Goal: Communication & Community: Ask a question

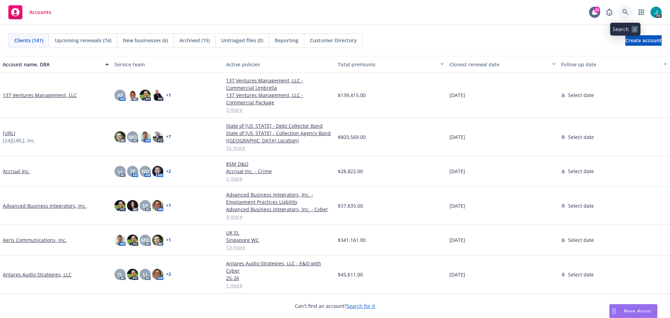
click at [627, 13] on icon at bounding box center [625, 12] width 6 height 6
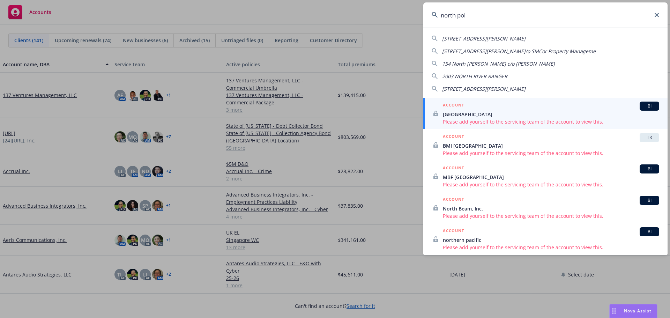
type input "north pole"
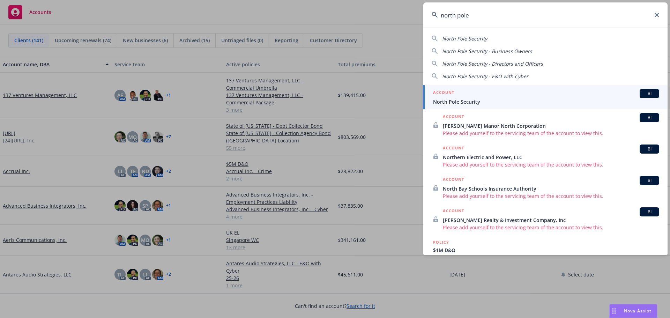
click at [474, 95] on div "ACCOUNT BI" at bounding box center [546, 93] width 226 height 9
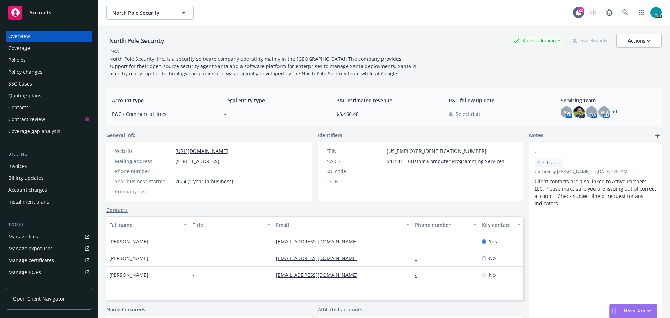
click at [47, 64] on div "Policies" at bounding box center [48, 59] width 81 height 11
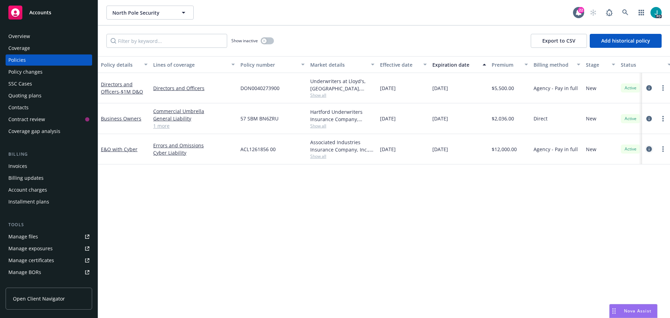
click at [648, 150] on icon "circleInformation" at bounding box center [649, 149] width 6 height 6
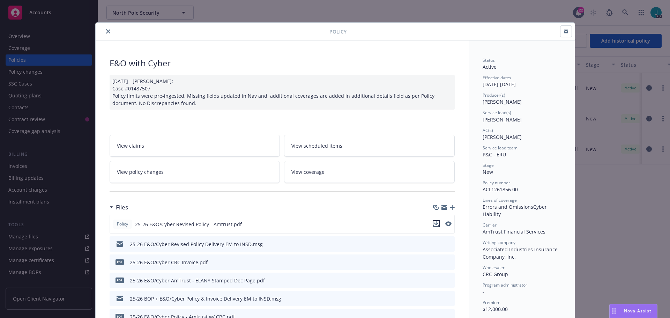
click at [434, 225] on icon "download file" at bounding box center [437, 224] width 6 height 6
click at [105, 35] on button "close" at bounding box center [108, 31] width 8 height 8
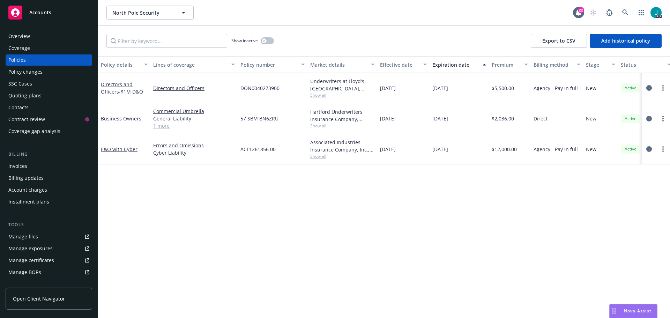
click at [632, 312] on span "Nova Assist" at bounding box center [638, 311] width 28 height 6
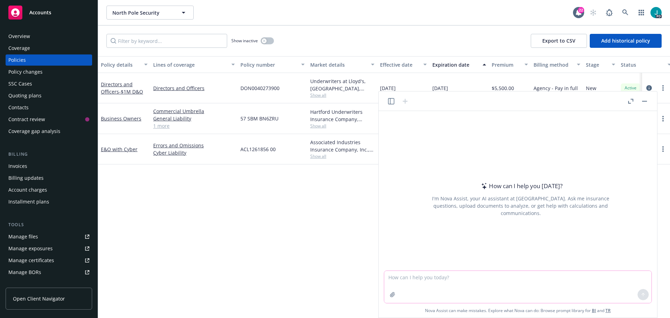
click at [449, 282] on textarea at bounding box center [517, 287] width 267 height 32
type textarea "Can you make me a grid on North Pole Security with the insurance"
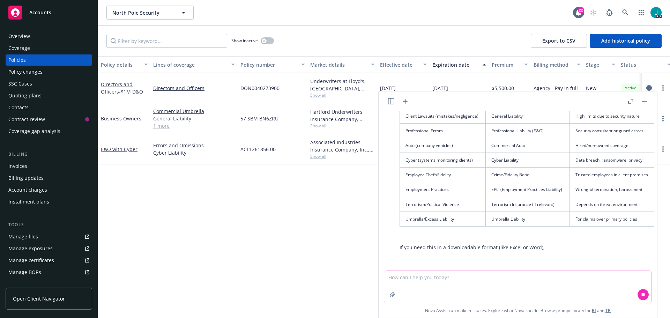
scroll to position [154, 0]
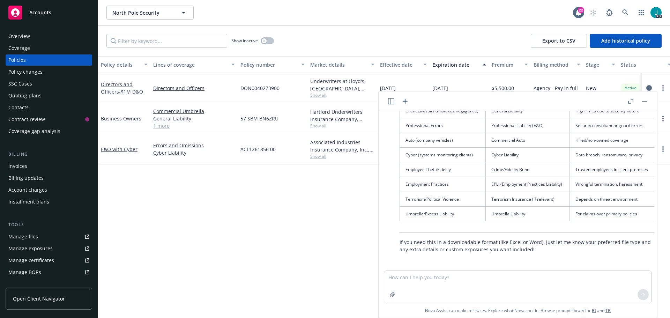
click at [387, 104] on header at bounding box center [518, 101] width 279 height 20
click at [390, 103] on icon "button" at bounding box center [391, 101] width 6 height 6
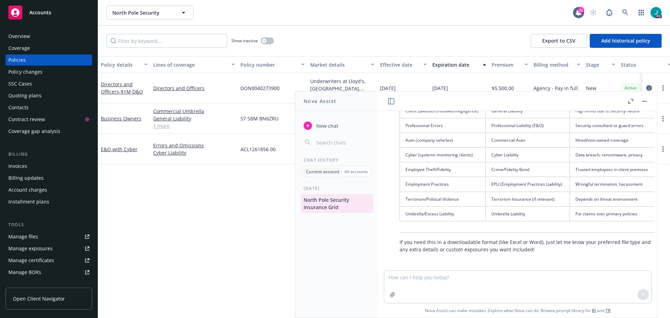
click at [647, 102] on button "button" at bounding box center [645, 101] width 8 height 8
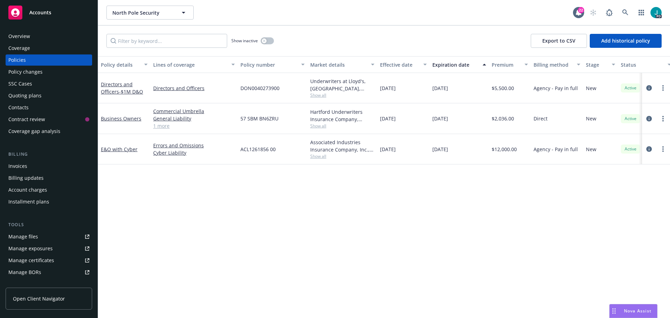
click at [645, 313] on span "Nova Assist" at bounding box center [638, 311] width 28 height 6
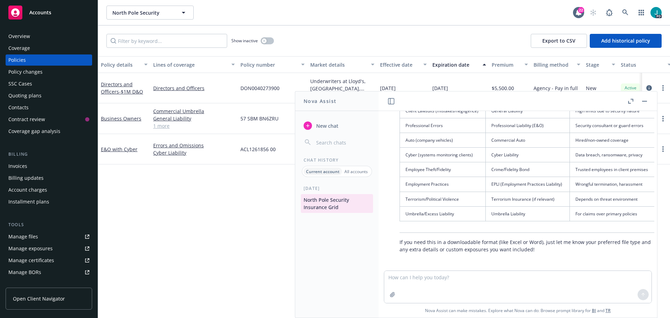
click at [349, 171] on p "All accounts" at bounding box center [356, 172] width 23 height 6
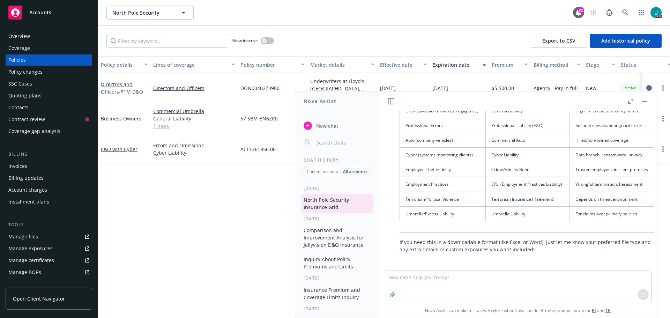
click at [343, 249] on button "Comparison and Improvement Analysis for Jellyvision D&O Insurance" at bounding box center [337, 237] width 72 height 26
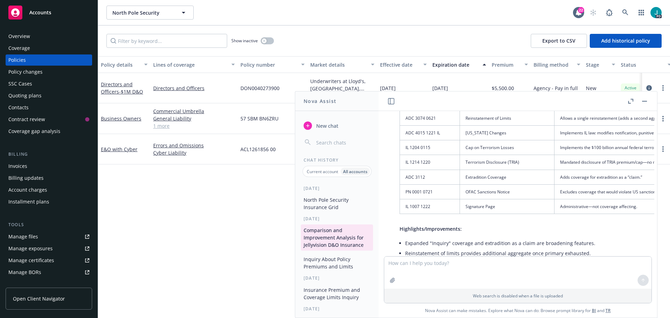
scroll to position [1094, 0]
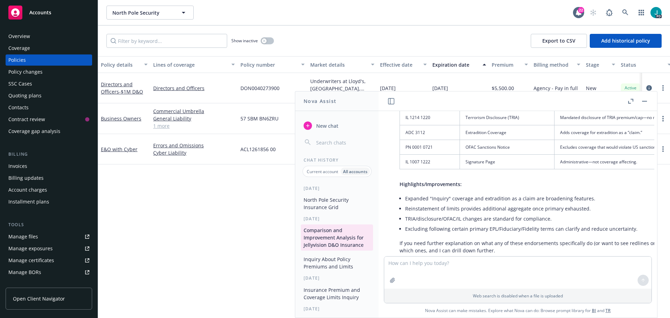
click at [359, 172] on p "All accounts" at bounding box center [355, 172] width 24 height 6
click at [322, 126] on span "New chat" at bounding box center [327, 125] width 24 height 7
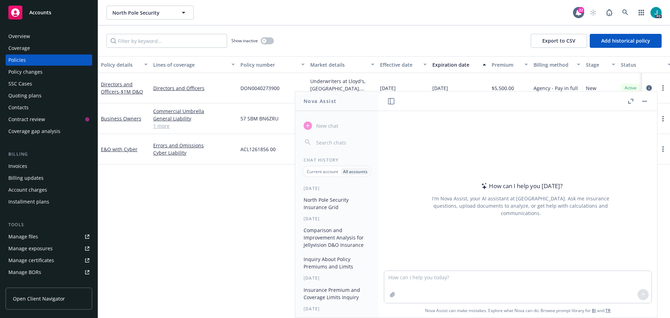
click at [416, 280] on textarea at bounding box center [517, 287] width 267 height 32
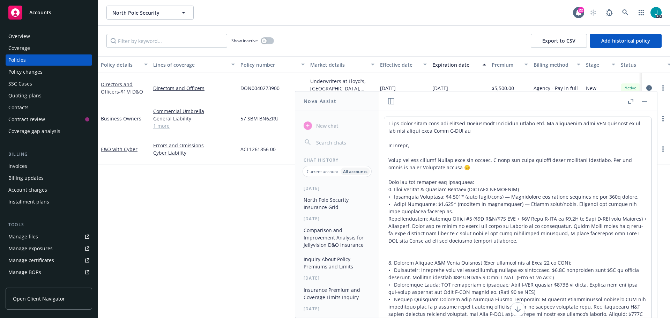
click at [461, 129] on textarea at bounding box center [517, 236] width 267 height 238
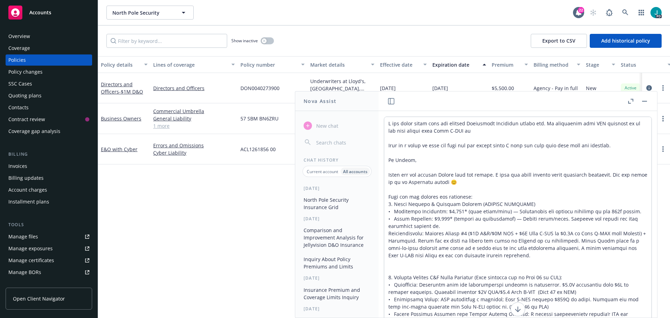
click at [488, 146] on textarea at bounding box center [517, 236] width 267 height 238
click at [465, 124] on textarea at bounding box center [517, 236] width 267 height 238
click at [572, 123] on textarea at bounding box center [517, 236] width 267 height 238
type textarea "I was asked about what the company's Management Liability policy was. In partic…"
click at [619, 148] on textarea at bounding box center [517, 236] width 267 height 238
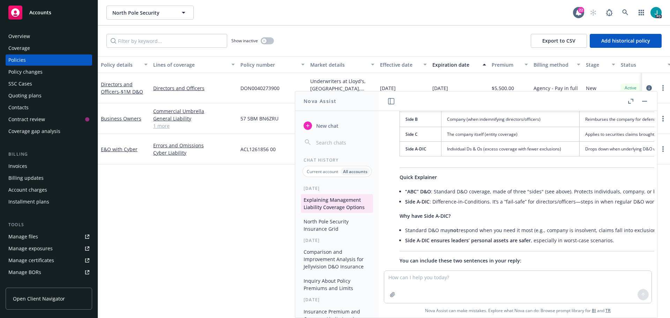
scroll to position [243, 0]
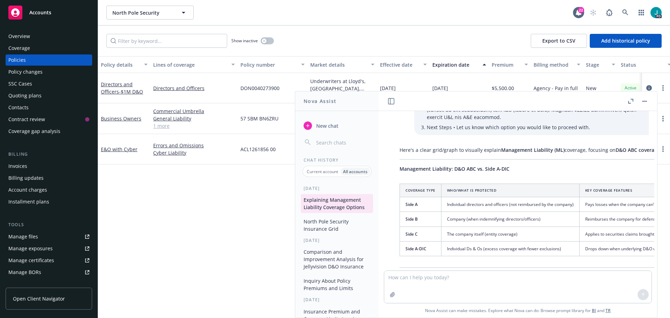
click at [332, 289] on button "Inquiry About Policy Premiums and Limits" at bounding box center [337, 284] width 72 height 19
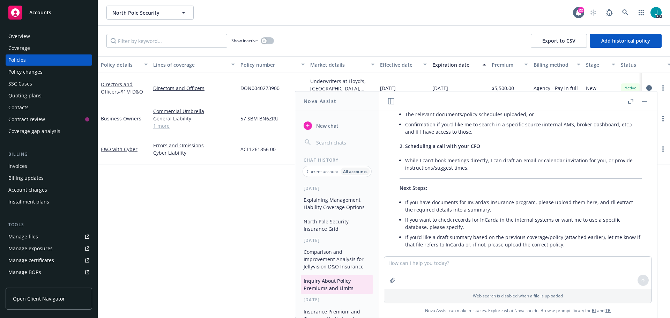
scroll to position [673, 0]
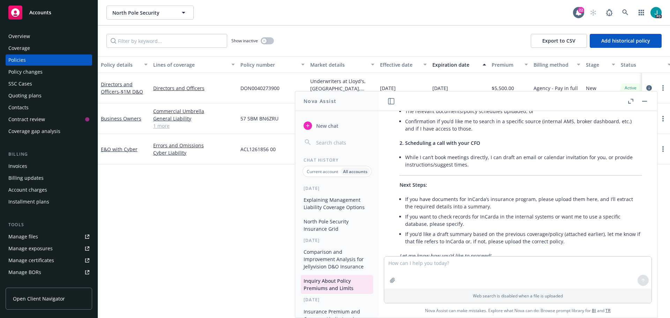
click at [400, 275] on div at bounding box center [392, 280] width 17 height 17
click at [408, 261] on textarea at bounding box center [517, 273] width 267 height 32
type textarea "What can Nova do?"
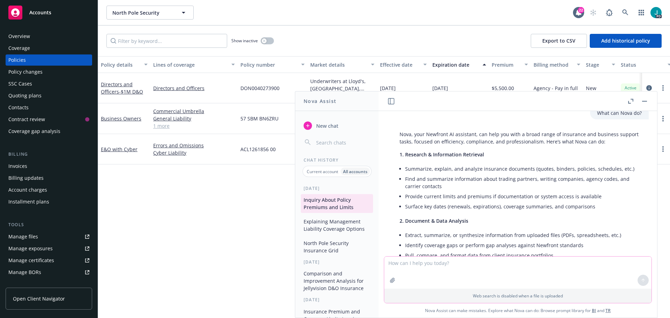
scroll to position [837, 0]
click at [353, 228] on button "Explaining Management Liability Coverage Options" at bounding box center [337, 225] width 72 height 19
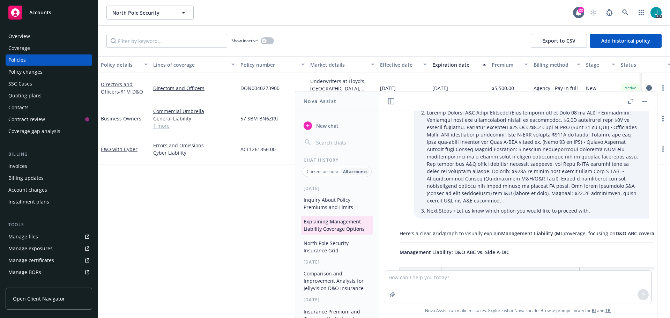
scroll to position [368, 0]
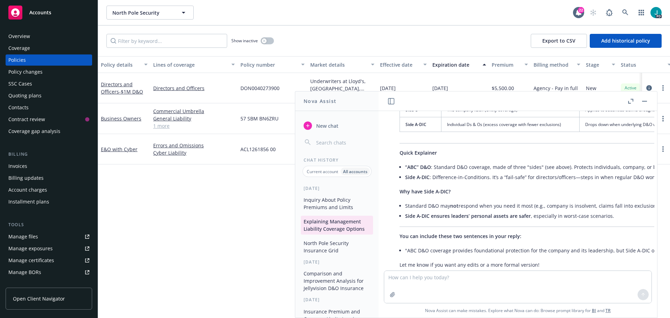
click at [347, 281] on button "Comparison and Improvement Analysis for Jellyvision D&O Insurance" at bounding box center [337, 281] width 72 height 26
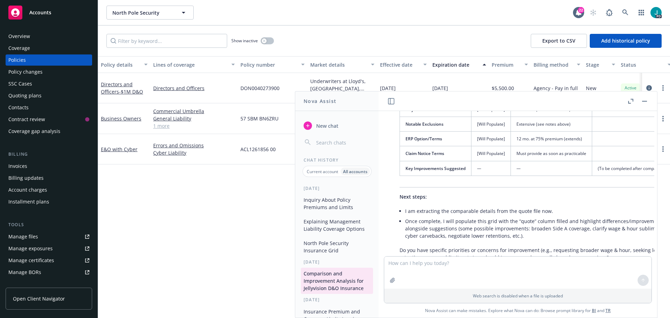
scroll to position [419, 0]
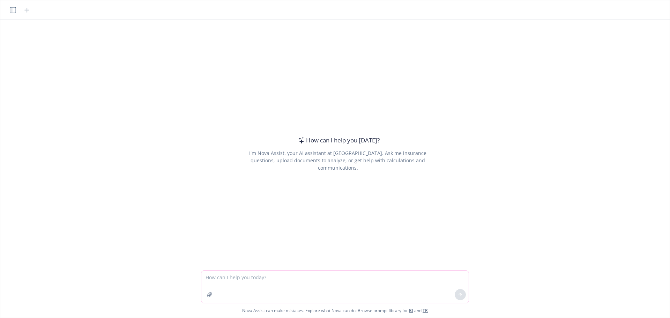
click at [288, 281] on textarea at bounding box center [334, 287] width 267 height 32
click at [349, 279] on textarea at bounding box center [334, 287] width 267 height 32
paste textarea "I am a directors and officers liability insurance broker, can you please provid…"
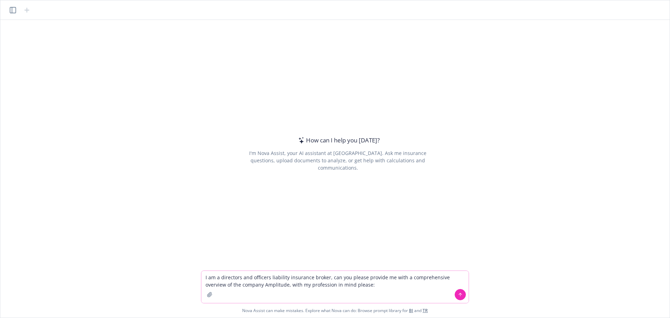
type textarea "I am a directors and officers liability insurance broker, can you please provid…"
click at [461, 294] on icon at bounding box center [460, 293] width 3 height 1
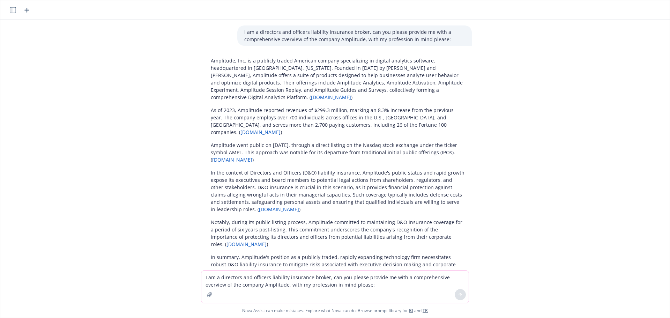
scroll to position [2, 0]
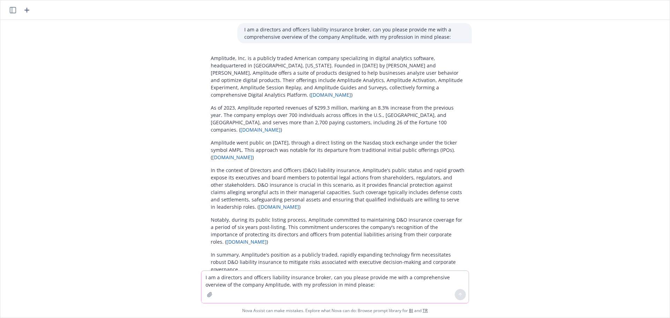
click at [443, 37] on p "I am a directors and officers liability insurance broker, can you please provid…" at bounding box center [354, 33] width 221 height 15
click at [234, 281] on textarea "I am a directors and officers liability insurance broker, can you please provid…" at bounding box center [334, 287] width 267 height 32
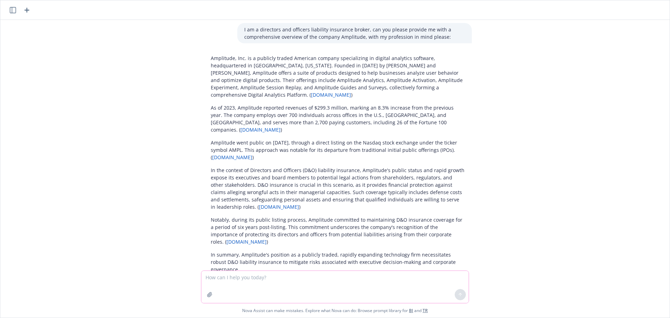
paste textarea "I am a directors and officers liability insurance broker, can you please provid…"
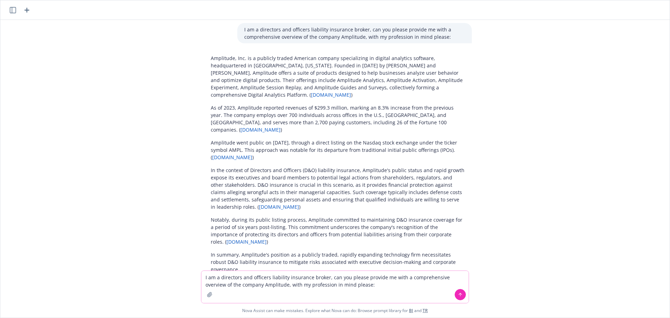
click at [352, 287] on textarea "I am a directors and officers liability insurance broker, can you please provid…" at bounding box center [334, 287] width 267 height 32
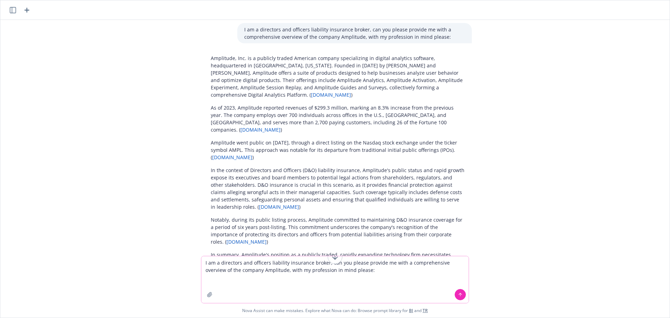
paste textarea "Provide an overview of the company’s history, background, products/technology, …"
type textarea "L ip d sitametco adi elitsedd eiusmodte incididun utlabo, etd mag aliqua enimad…"
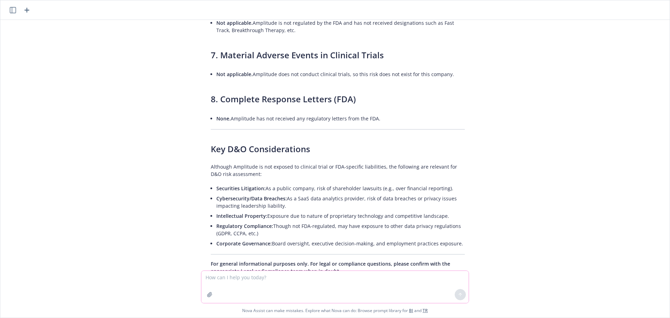
scroll to position [847, 0]
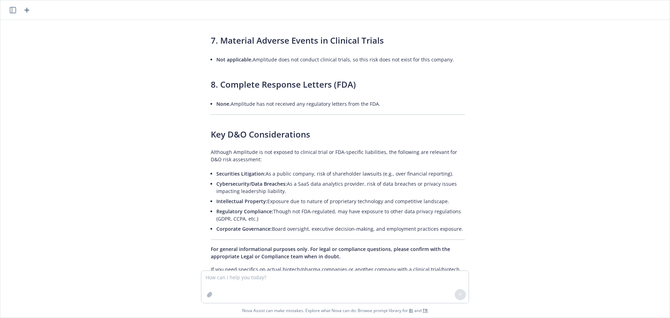
click at [282, 291] on div at bounding box center [338, 295] width 658 height 8
drag, startPoint x: 281, startPoint y: 268, endPoint x: 279, endPoint y: 276, distance: 8.6
click at [281, 291] on div at bounding box center [338, 295] width 658 height 8
click at [279, 277] on textarea at bounding box center [334, 287] width 267 height 32
type textarea "Put this in a pdf file for me and provide me some key talking selling point"
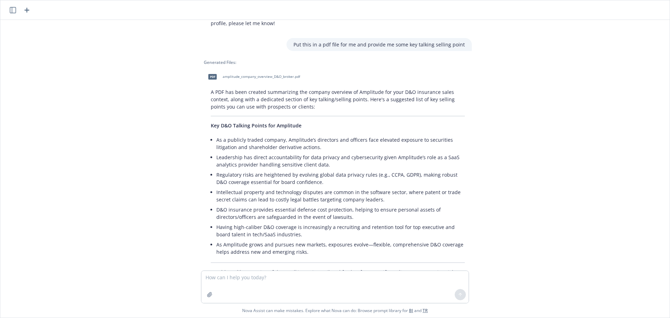
scroll to position [1103, 0]
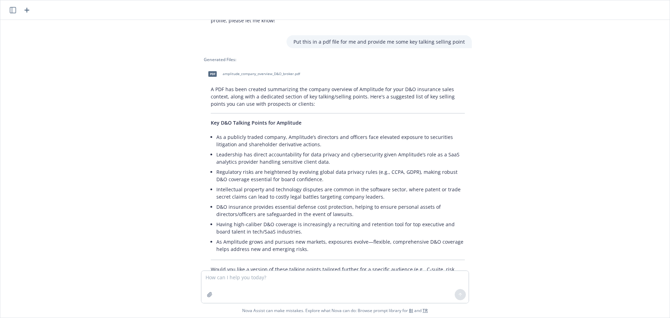
click at [261, 72] on span "amplitude_company_overview_D&O_broker.pdf" at bounding box center [261, 74] width 77 height 5
click at [14, 10] on icon "button" at bounding box center [13, 10] width 6 height 6
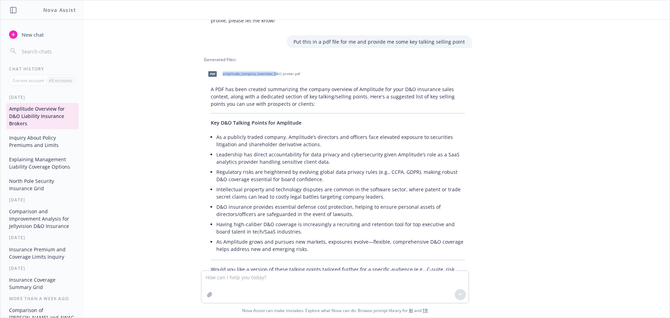
click at [35, 215] on button "Comparison and Improvement Analysis for Jellyvision D&O Insurance" at bounding box center [42, 219] width 72 height 26
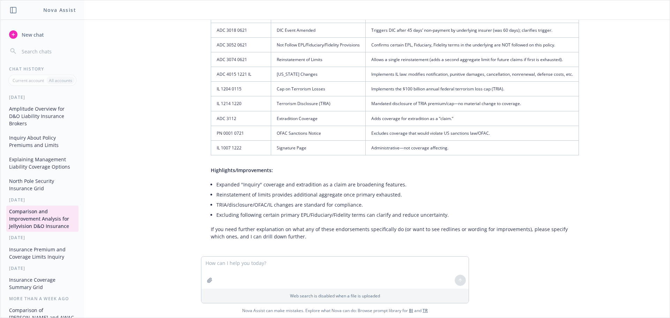
scroll to position [1019, 0]
type textarea "Can you write me an email to [PERSON_NAME]. We have the proposals for E&O/CYber…"
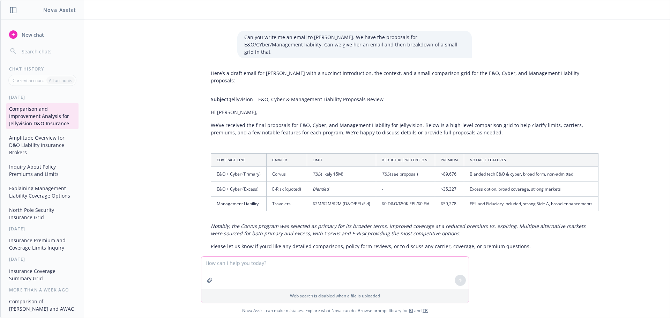
scroll to position [1296, 0]
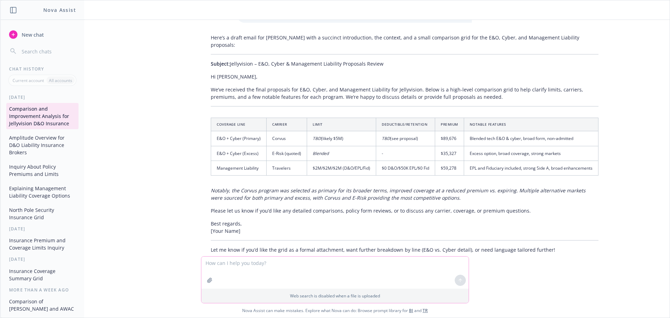
click at [247, 262] on textarea at bounding box center [334, 273] width 267 height 32
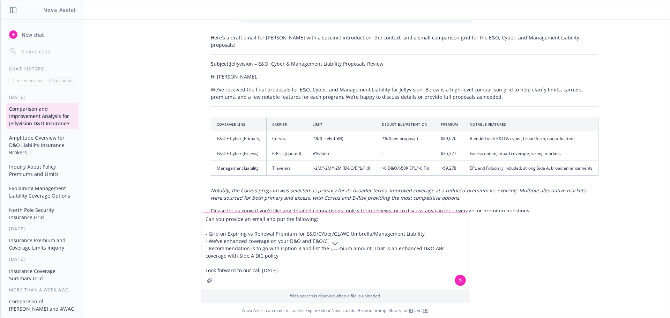
type textarea "Can you provide an email and put the following: - Grid on Expiring vs Renewal P…"
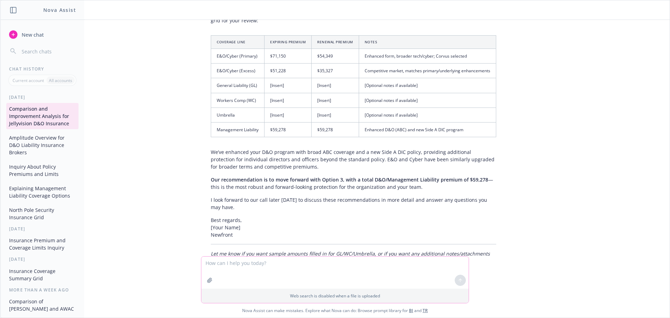
scroll to position [1695, 0]
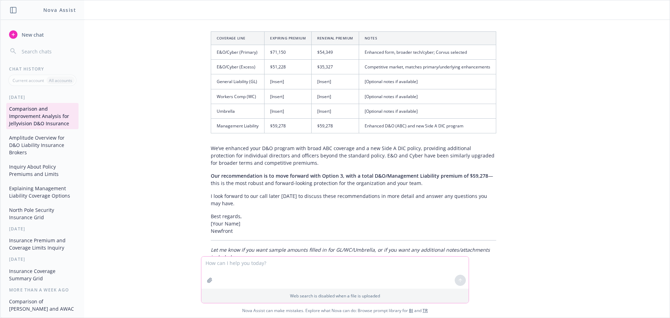
click at [290, 267] on textarea at bounding box center [334, 273] width 267 height 32
type textarea "Option 3 is on Page 9 of the proposal"
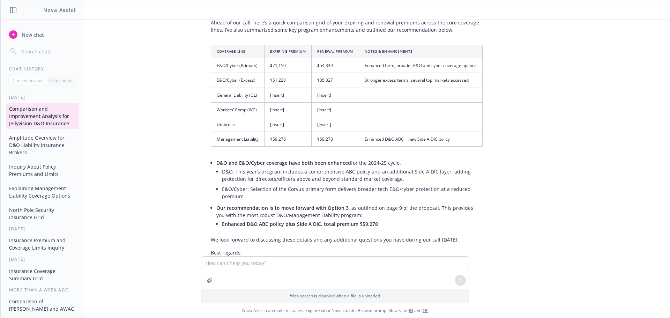
scroll to position [2053, 0]
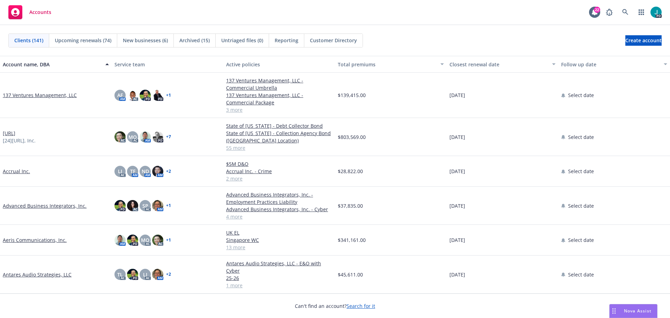
click at [15, 133] on link "[URL]" at bounding box center [9, 132] width 13 height 7
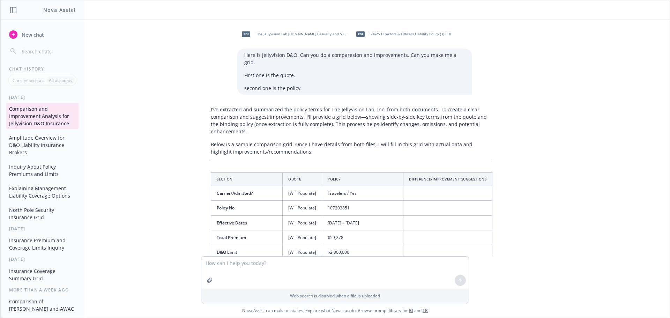
scroll to position [2053, 0]
